Goal: Task Accomplishment & Management: Manage account settings

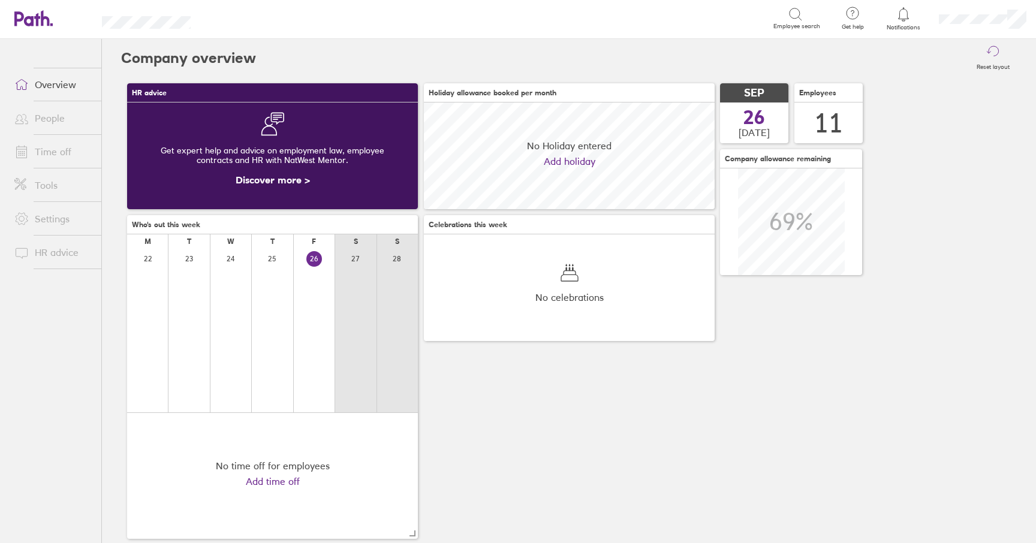
scroll to position [107, 291]
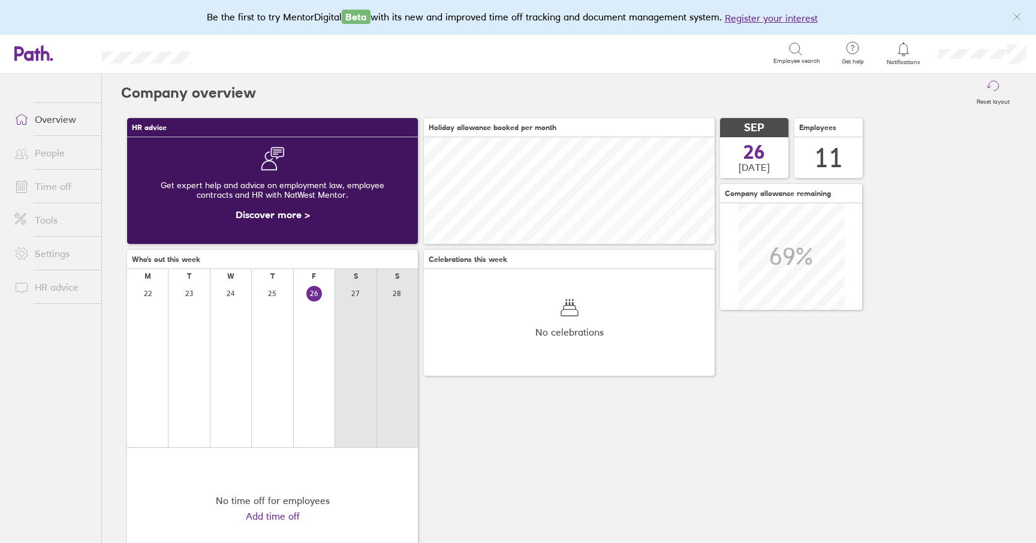
click at [57, 188] on link "Time off" at bounding box center [53, 187] width 97 height 24
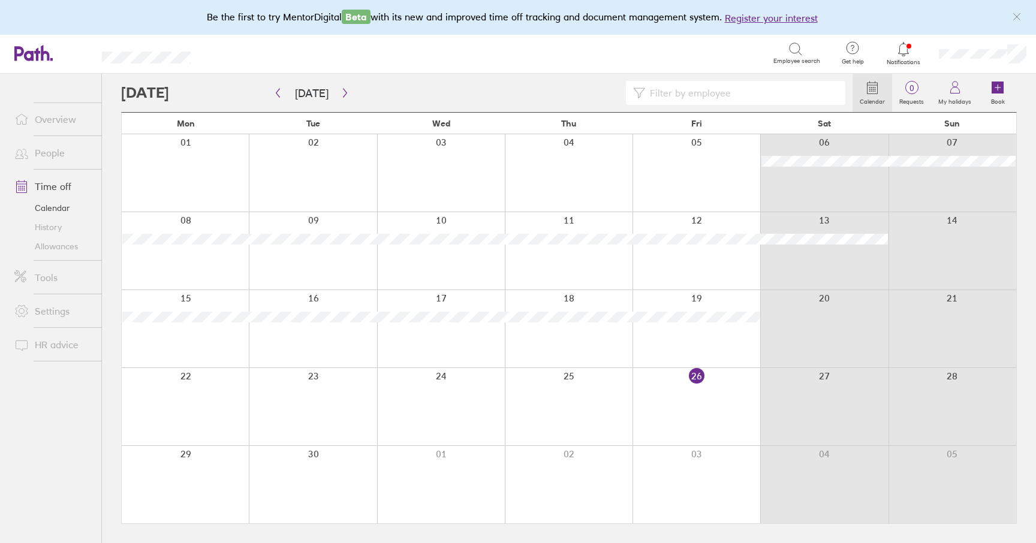
click at [700, 390] on div at bounding box center [697, 406] width 128 height 77
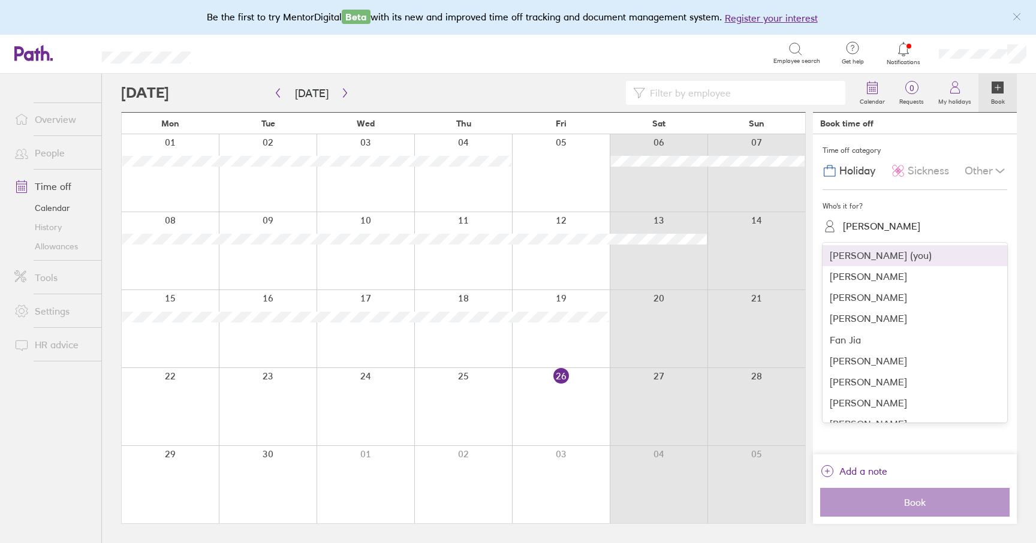
click at [897, 231] on div "David Griffiths" at bounding box center [881, 226] width 77 height 11
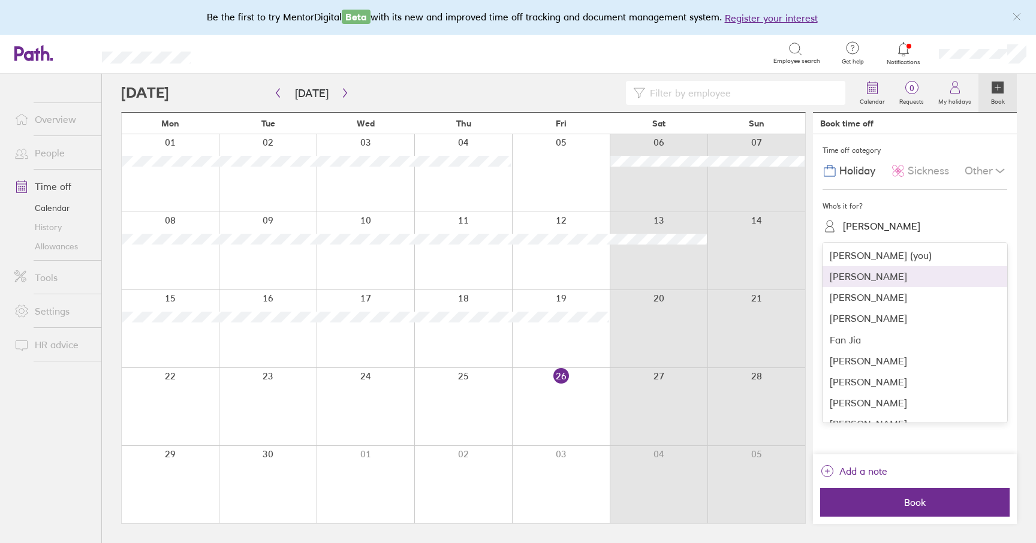
click at [884, 282] on div "Barney Melton" at bounding box center [915, 276] width 185 height 21
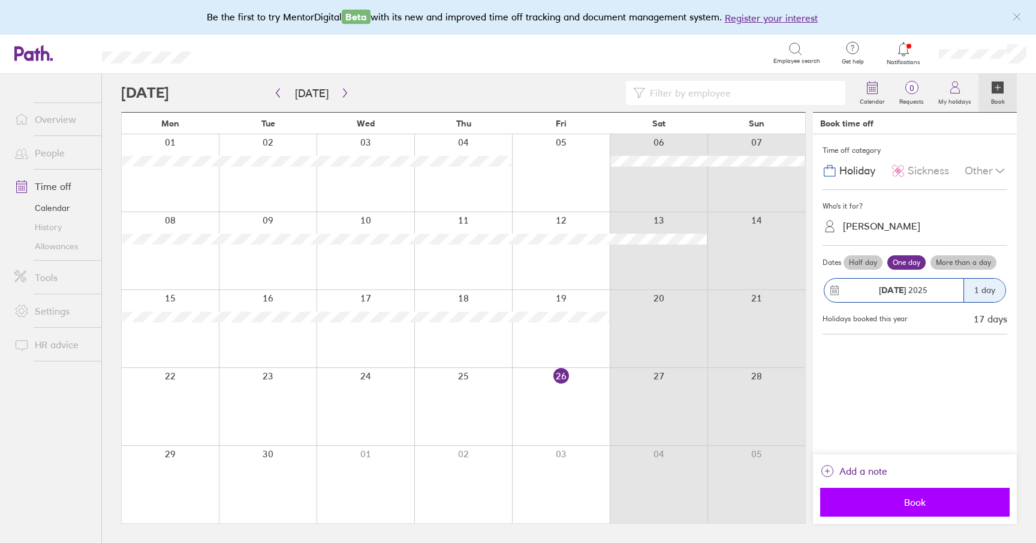
click at [915, 495] on button "Book" at bounding box center [915, 502] width 190 height 29
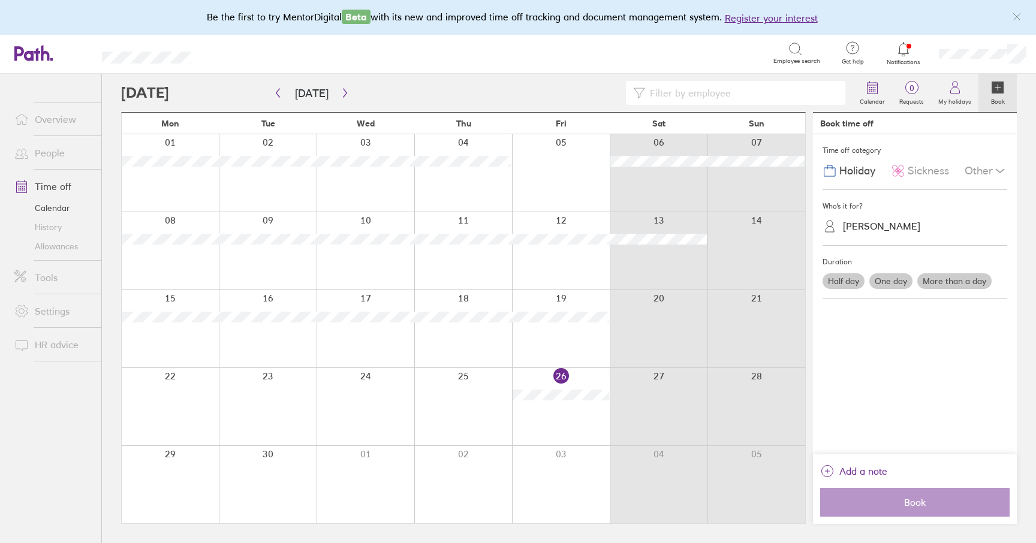
click at [54, 243] on link "Allowances" at bounding box center [53, 246] width 97 height 19
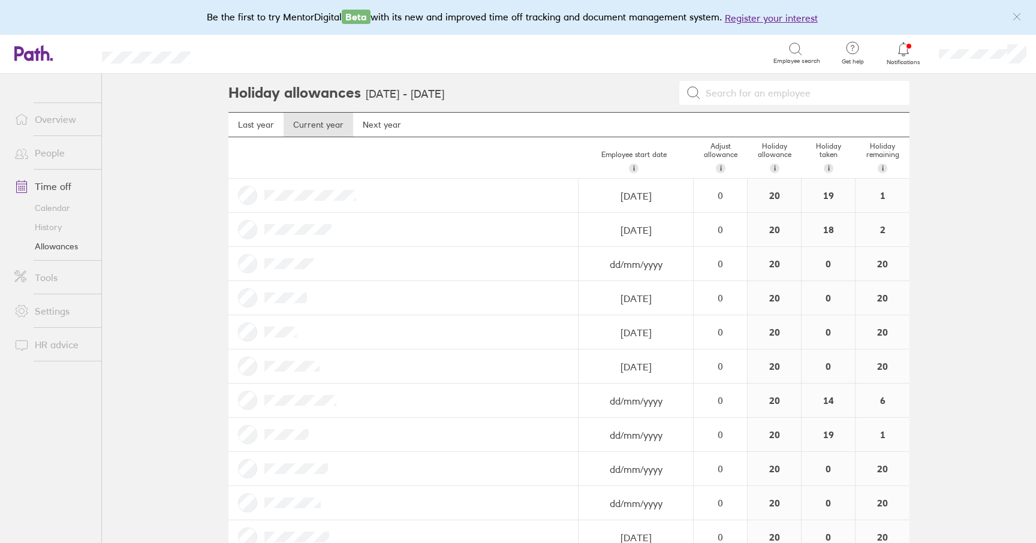
scroll to position [30, 0]
